Goal: Task Accomplishment & Management: Complete application form

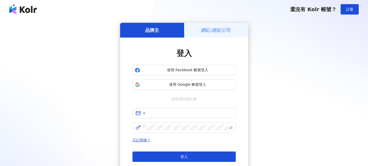
click at [201, 34] on div "網紅/經紀公司" at bounding box center [216, 30] width 64 height 15
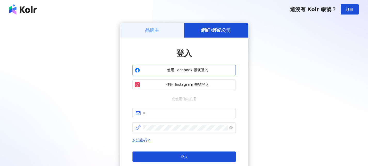
click at [194, 71] on span "使用 Facebook 帳號登入" at bounding box center [187, 69] width 91 height 5
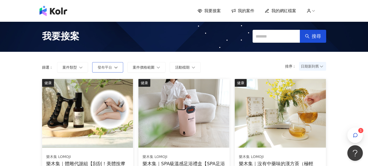
click at [111, 71] on button "發布平台" at bounding box center [107, 67] width 31 height 10
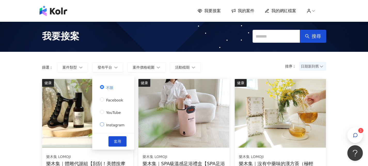
click at [110, 123] on span "Instagram" at bounding box center [115, 125] width 22 height 4
click at [121, 141] on button "套用" at bounding box center [117, 141] width 18 height 10
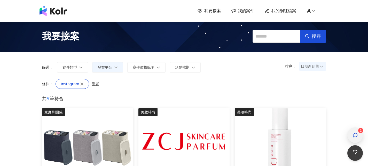
click at [354, 130] on div "button" at bounding box center [355, 135] width 7 height 12
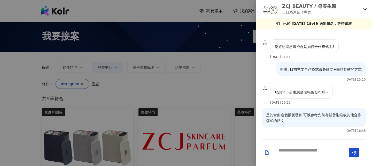
click at [368, 7] on div "ZCJ BEAUTY / 每美生醫 日日系列合作專案" at bounding box center [314, 9] width 116 height 18
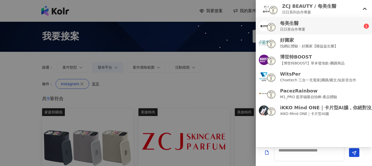
click at [334, 28] on div "每美生醫 日日茶合作專案" at bounding box center [311, 26] width 105 height 12
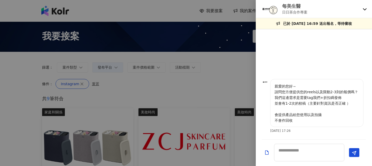
click at [273, 9] on img at bounding box center [273, 10] width 8 height 8
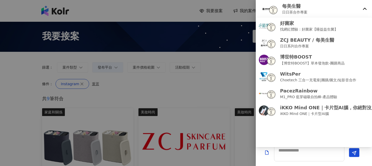
click at [273, 9] on img at bounding box center [273, 10] width 8 height 8
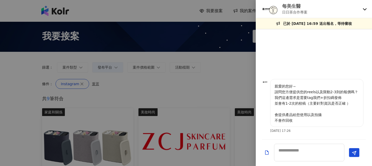
click at [265, 77] on div at bounding box center [314, 55] width 116 height 46
click at [265, 80] on img at bounding box center [265, 82] width 6 height 6
click at [364, 9] on icon at bounding box center [365, 9] width 4 height 2
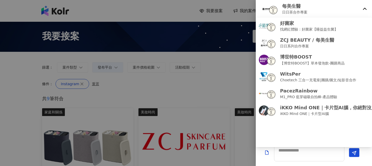
click at [213, 74] on div at bounding box center [186, 83] width 372 height 166
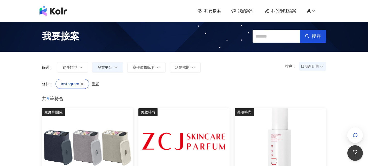
click at [244, 12] on span "我的案件" at bounding box center [246, 11] width 17 height 6
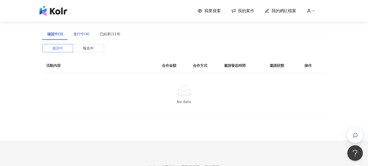
click at [80, 33] on div "進行中(4)" at bounding box center [81, 34] width 16 height 6
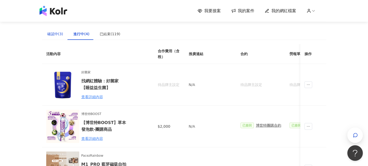
click at [60, 36] on div "確認中(3)" at bounding box center [55, 34] width 16 height 6
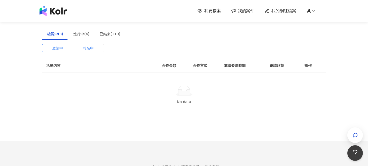
click at [82, 50] on label "報名中" at bounding box center [88, 48] width 31 height 8
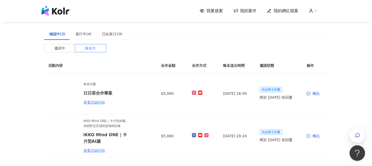
scroll to position [26, 0]
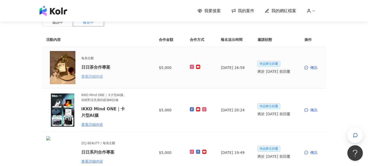
click at [96, 77] on div "查看詳細內容" at bounding box center [103, 76] width 45 height 6
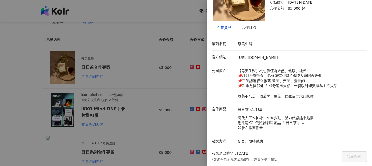
scroll to position [37, 0]
click at [253, 27] on div "合作細節" at bounding box center [249, 27] width 14 height 6
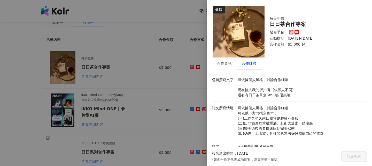
scroll to position [0, 0]
click at [230, 63] on div "合作資訊" at bounding box center [224, 64] width 14 height 6
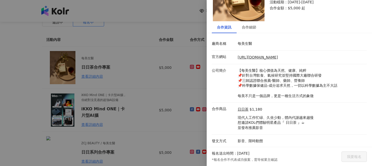
scroll to position [37, 0]
click at [247, 29] on div "合作細節" at bounding box center [249, 27] width 14 height 6
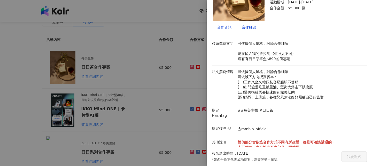
click at [228, 28] on div "合作資訊" at bounding box center [224, 27] width 14 height 6
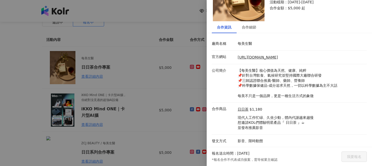
click at [181, 95] on div at bounding box center [186, 83] width 372 height 166
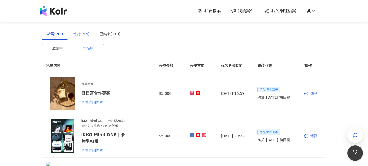
scroll to position [0, 0]
click at [77, 35] on div "進行中(4)" at bounding box center [81, 34] width 16 height 6
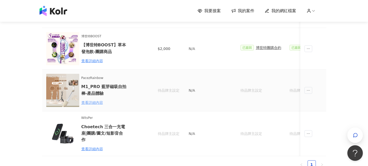
scroll to position [52, 0]
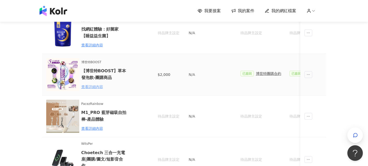
click at [97, 88] on div "查看詳細內容" at bounding box center [103, 87] width 45 height 6
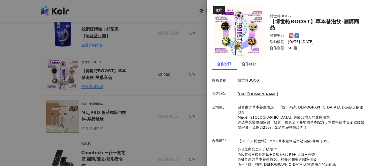
click at [180, 96] on div at bounding box center [186, 83] width 372 height 166
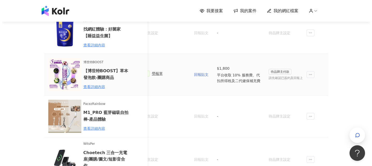
scroll to position [0, 169]
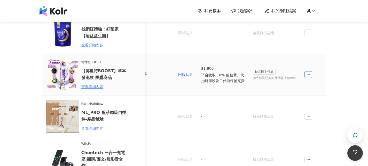
click at [307, 74] on icon "ellipsis" at bounding box center [309, 75] width 4 height 4
click at [317, 98] on div "傳訊" at bounding box center [318, 98] width 18 height 6
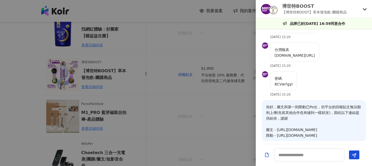
scroll to position [310, 0]
drag, startPoint x: 317, startPoint y: 61, endPoint x: 275, endPoint y: 57, distance: 42.1
click at [275, 57] on p "分潤報表 borahealthshop.cyberbiz.co/referral_reports/kFrTQrHFvWnWdjsbcmKM" at bounding box center [295, 51] width 40 height 11
copy p "borahealthshop.cyberbiz.co/referral_reports/kFrTQrHFvWnWdjsbcmKM"
drag, startPoint x: 284, startPoint y: 90, endPoint x: 272, endPoint y: 91, distance: 12.5
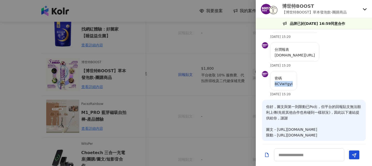
click at [272, 90] on div "密碼 8CVwYgyI" at bounding box center [283, 80] width 27 height 19
copy p "8CVwYgyI"
click at [240, 61] on div at bounding box center [186, 83] width 372 height 166
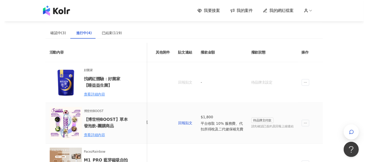
scroll to position [0, 0]
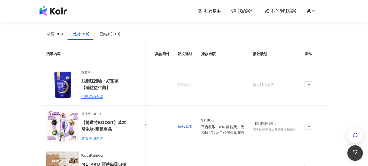
click at [279, 10] on span "我的網紅檔案" at bounding box center [283, 11] width 25 height 6
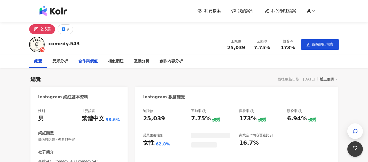
click at [85, 63] on div "合作與價值" at bounding box center [87, 61] width 19 height 6
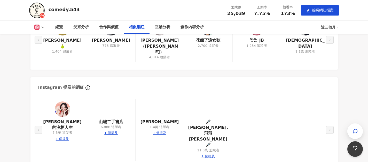
scroll to position [698, 0]
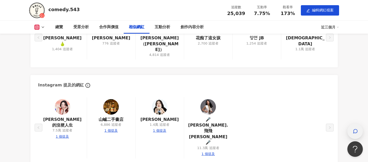
click at [353, 131] on icon "button" at bounding box center [355, 130] width 5 height 5
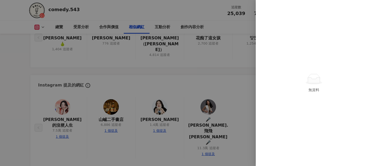
click at [212, 65] on div at bounding box center [186, 83] width 372 height 166
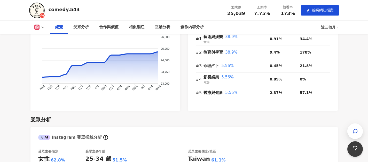
scroll to position [259, 0]
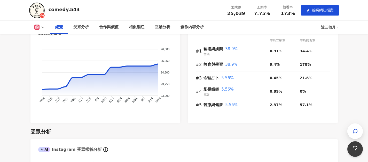
click at [36, 11] on img at bounding box center [36, 10] width 15 height 15
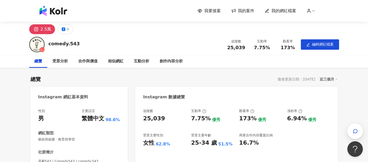
click at [57, 10] on img at bounding box center [54, 11] width 28 height 10
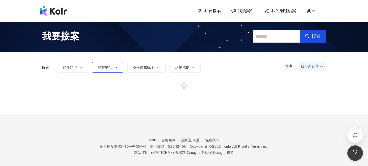
click at [113, 67] on button "發布平台" at bounding box center [107, 67] width 31 height 10
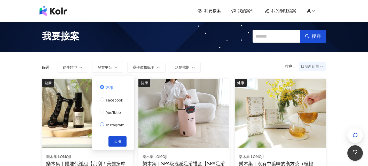
click at [118, 123] on span "Instagram" at bounding box center [115, 125] width 22 height 4
click at [116, 136] on button "套用" at bounding box center [117, 141] width 18 height 10
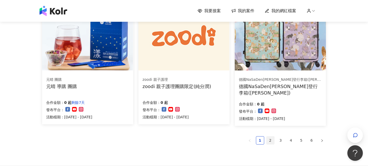
scroll to position [362, 0]
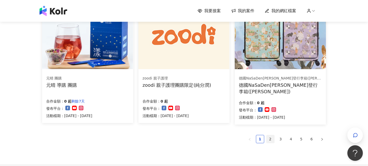
click at [268, 135] on link "2" at bounding box center [271, 139] width 8 height 8
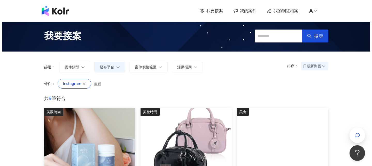
scroll to position [0, 0]
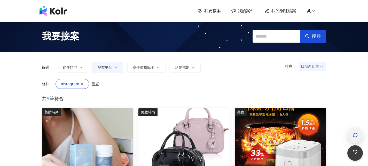
click at [355, 132] on span "button" at bounding box center [355, 135] width 5 height 6
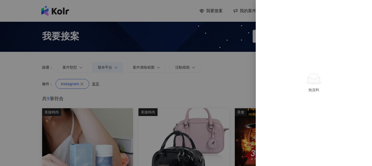
click at [227, 68] on div at bounding box center [186, 83] width 372 height 166
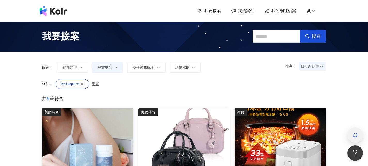
click at [354, 135] on icon "button" at bounding box center [356, 135] width 4 height 4
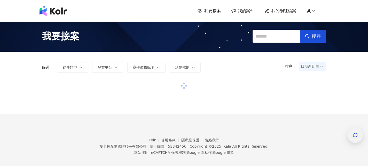
click at [358, 137] on div "button" at bounding box center [355, 135] width 7 height 12
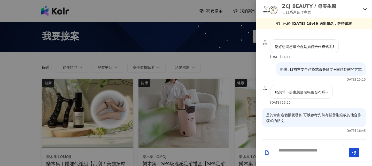
click at [365, 9] on icon at bounding box center [365, 9] width 4 height 4
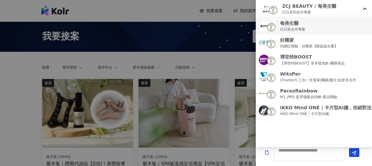
click at [306, 26] on div "每美生醫 日日茶合作專案" at bounding box center [314, 26] width 110 height 12
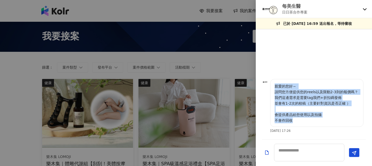
drag, startPoint x: 297, startPoint y: 119, endPoint x: 270, endPoint y: 86, distance: 42.4
click at [270, 86] on div "親愛的您好～ 請問您方便提供您的reels以及限動2-3則的報價嗎？ 我們這邊需求是需要tag我們+折扣碼發佈 並會有1-2次的校稿（主要針對資訊是否正確 ）…" at bounding box center [316, 103] width 93 height 48
copy p "親愛的您好～ 請問您方便提供您的reels以及限動2-3則的報價嗎？ 我們這邊需求是需要tag我們+折扣碼發佈 並會有1-2次的校稿（主要針對資訊是否正確 ）…"
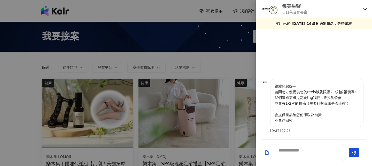
click at [365, 8] on icon at bounding box center [365, 9] width 4 height 4
click at [235, 64] on div at bounding box center [186, 83] width 372 height 166
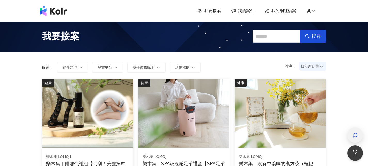
click at [358, 134] on div "button" at bounding box center [355, 135] width 7 height 12
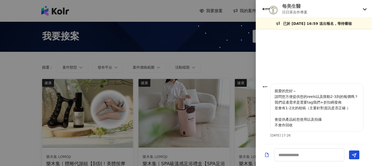
click at [243, 11] on div at bounding box center [186, 83] width 372 height 166
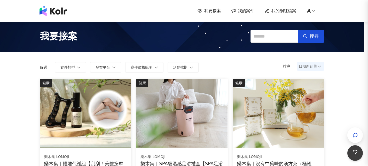
click at [247, 10] on span "我的案件" at bounding box center [246, 11] width 17 height 6
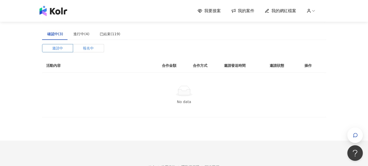
click at [81, 49] on label "報名中" at bounding box center [88, 48] width 31 height 8
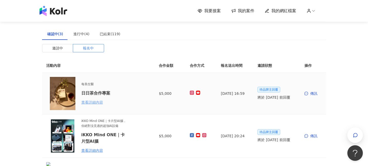
click at [93, 103] on div "查看詳細內容" at bounding box center [103, 102] width 45 height 6
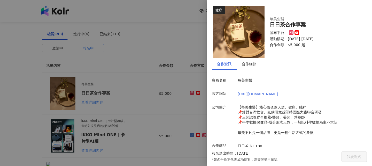
click at [253, 95] on link "[URL][DOMAIN_NAME]" at bounding box center [258, 94] width 40 height 4
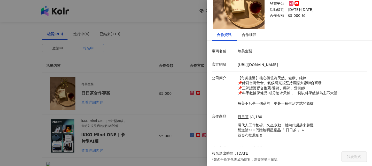
scroll to position [37, 0]
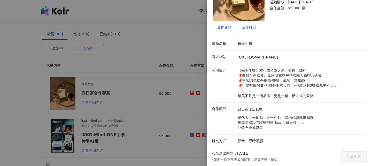
click at [252, 29] on div "合作細節" at bounding box center [249, 27] width 14 height 6
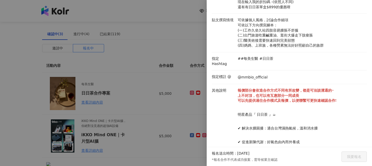
scroll to position [88, 0]
click at [172, 46] on div at bounding box center [186, 83] width 372 height 166
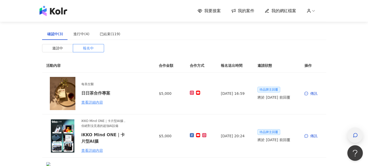
click at [355, 132] on span "button" at bounding box center [355, 135] width 5 height 6
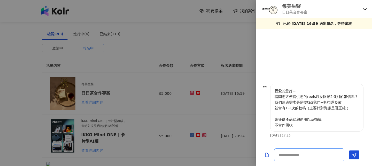
click at [308, 155] on textarea at bounding box center [309, 154] width 70 height 13
paste textarea "**********"
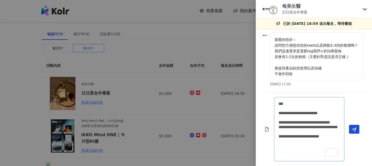
scroll to position [1, 0]
type textarea "**********"
click at [355, 133] on button "Send" at bounding box center [354, 129] width 10 height 9
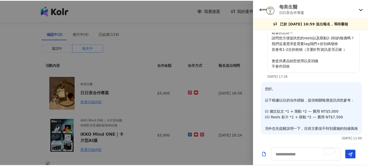
scroll to position [17, 0]
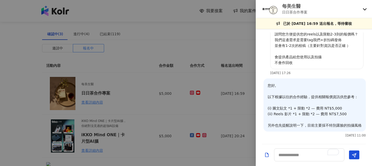
click at [364, 10] on icon at bounding box center [365, 9] width 4 height 4
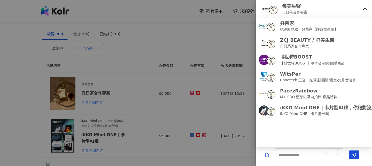
click at [368, 9] on div "每美生醫 日日茶合作專案" at bounding box center [314, 9] width 116 height 18
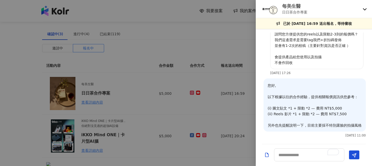
click at [366, 9] on icon at bounding box center [365, 9] width 4 height 2
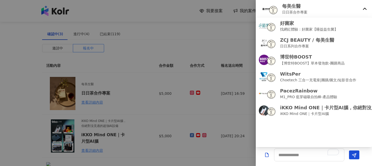
click at [362, 9] on div "每美生醫 日日茶合作專案" at bounding box center [314, 9] width 116 height 18
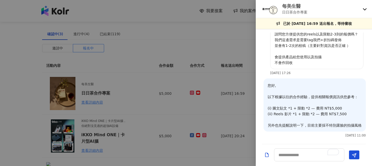
click at [219, 41] on div at bounding box center [186, 83] width 372 height 166
